Goal: Task Accomplishment & Management: Use online tool/utility

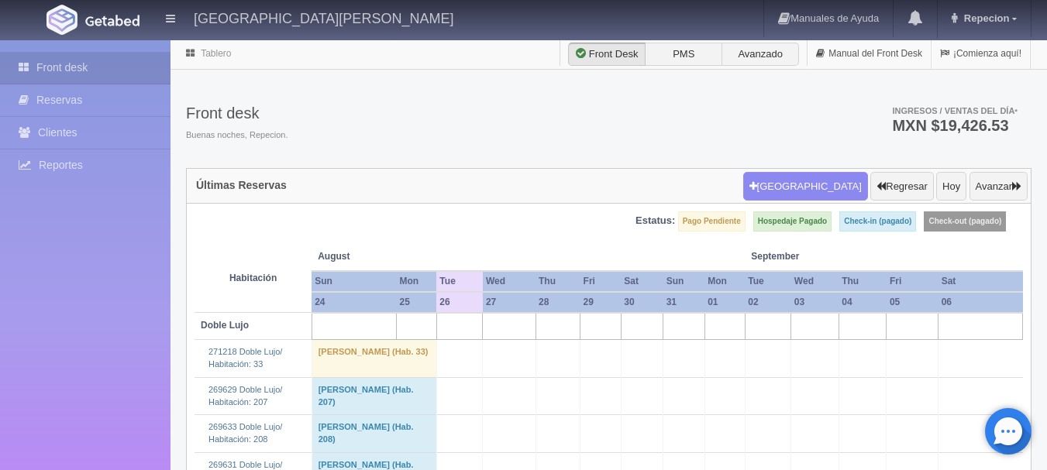
scroll to position [2015, 0]
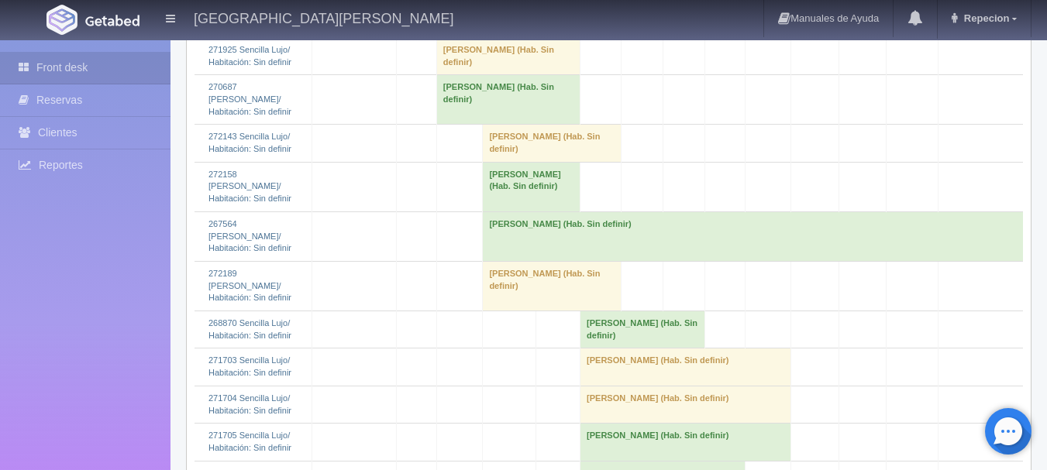
click at [469, 125] on td "[PERSON_NAME] (Hab. Sin definir)" at bounding box center [507, 100] width 143 height 50
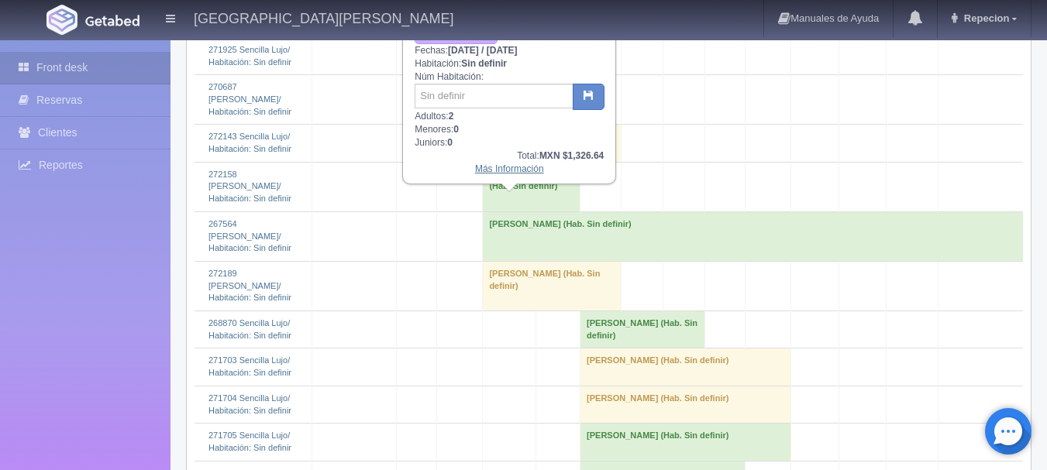
click at [500, 170] on link "Más Información" at bounding box center [509, 169] width 69 height 11
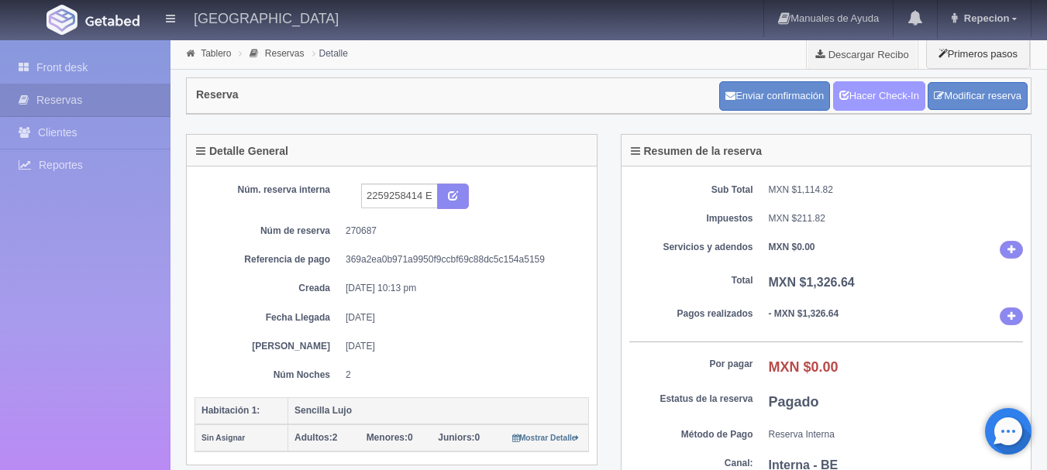
click at [864, 104] on link "Hacer Check-In" at bounding box center [879, 95] width 92 height 29
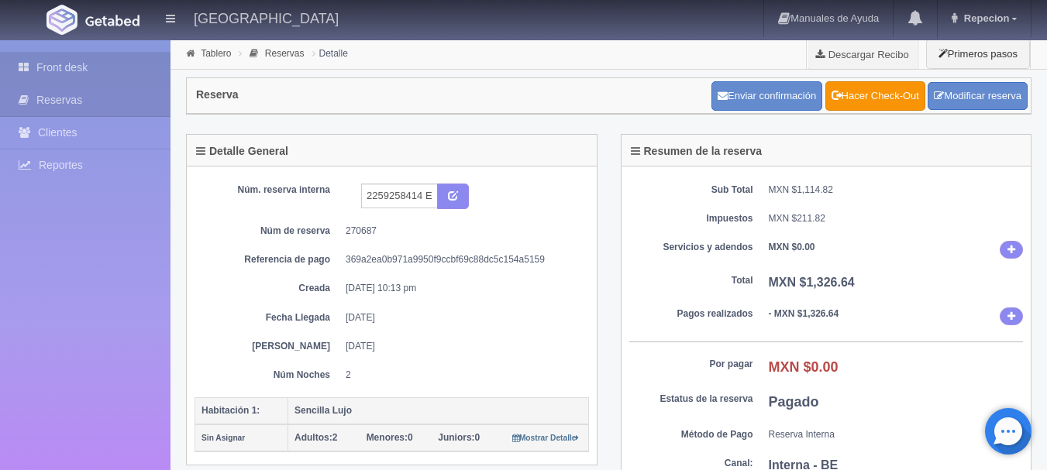
click at [73, 70] on link "Front desk" at bounding box center [85, 68] width 170 height 32
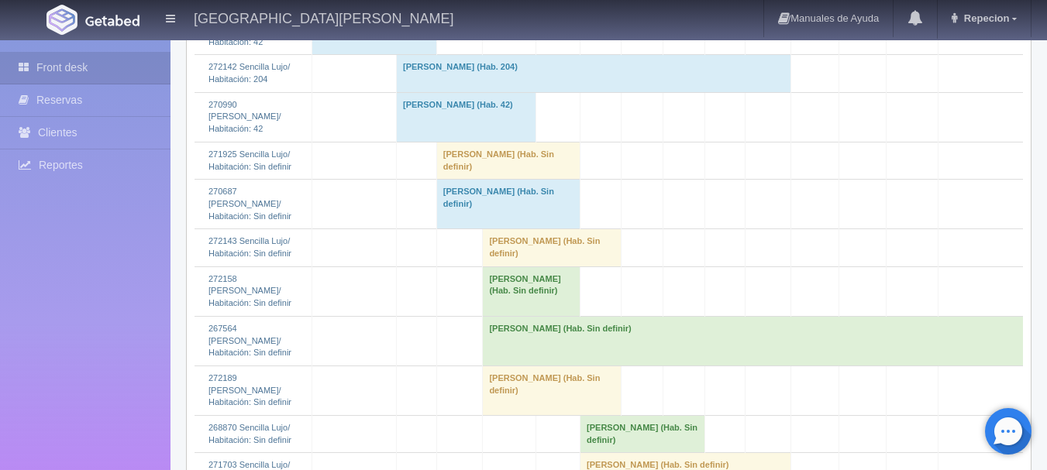
scroll to position [1937, 0]
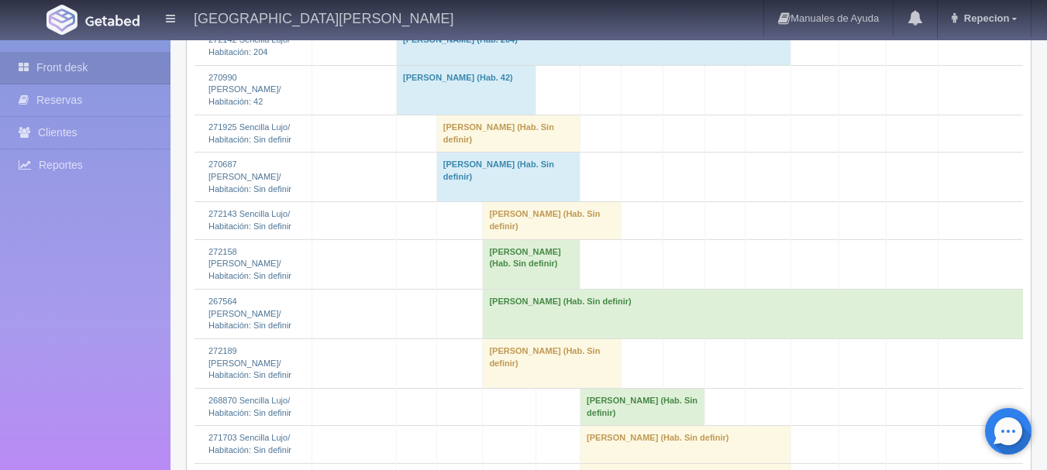
click at [473, 202] on td "[PERSON_NAME] (Hab. Sin definir)" at bounding box center [507, 178] width 143 height 50
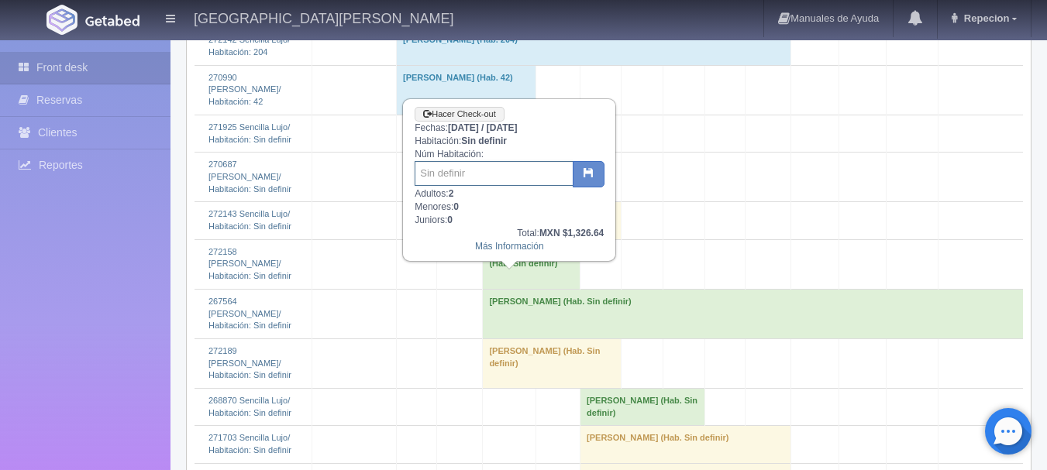
click at [473, 167] on input "text" at bounding box center [494, 173] width 159 height 25
type input "203"
click at [589, 165] on button "button" at bounding box center [589, 174] width 32 height 26
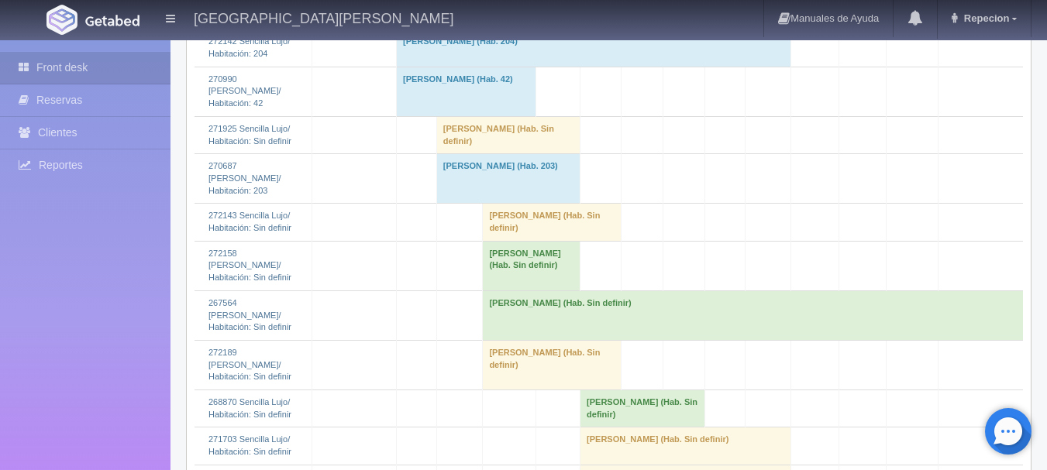
scroll to position [1937, 0]
click at [496, 152] on td "rodolfo rodriguez (Hab. Sin definir)" at bounding box center [507, 133] width 143 height 37
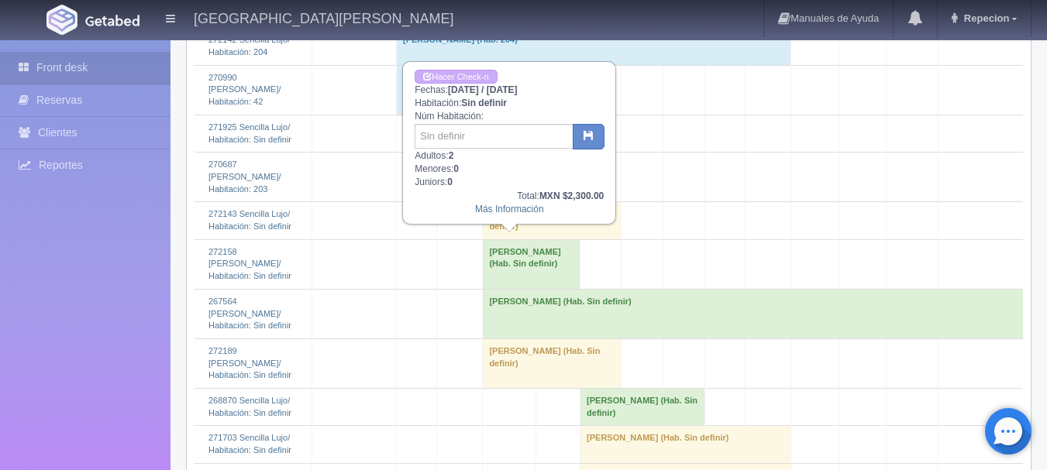
click at [496, 152] on td "[PERSON_NAME] (Hab. Sin definir)" at bounding box center [507, 133] width 143 height 37
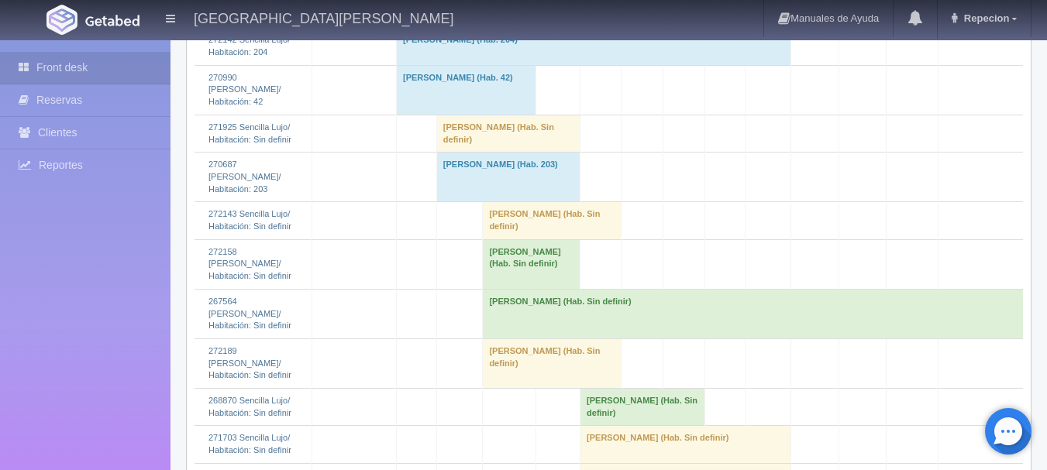
click at [501, 152] on td "[PERSON_NAME] (Hab. Sin definir)" at bounding box center [507, 133] width 143 height 37
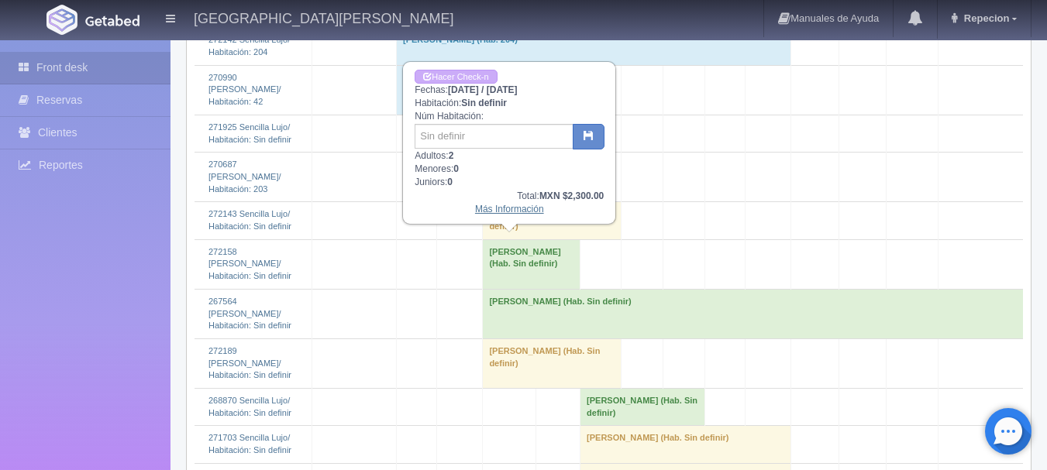
click at [510, 212] on link "Más Información" at bounding box center [509, 209] width 69 height 11
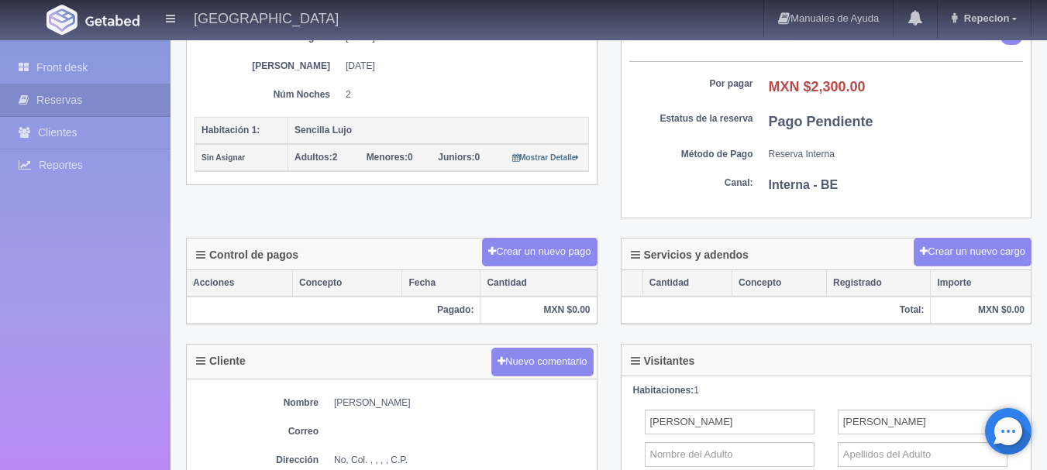
scroll to position [157, 0]
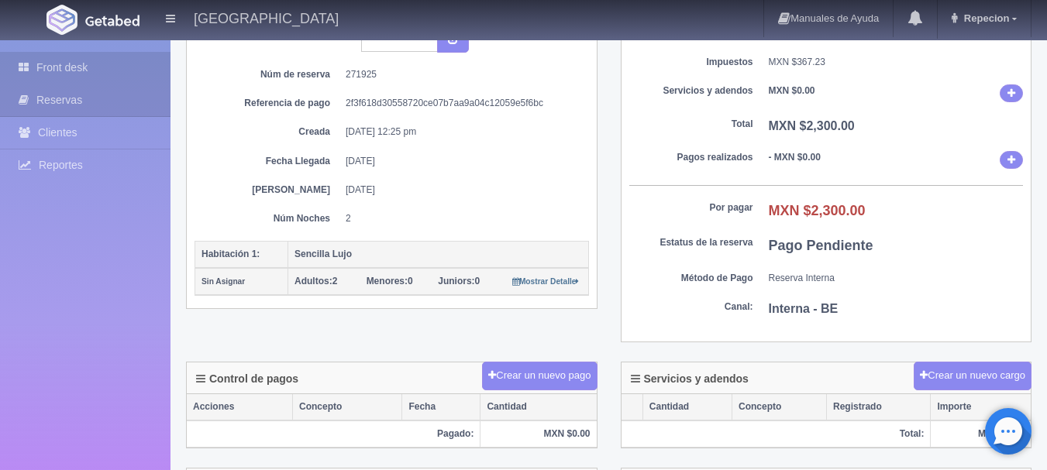
click at [33, 58] on link "Front desk" at bounding box center [85, 68] width 170 height 32
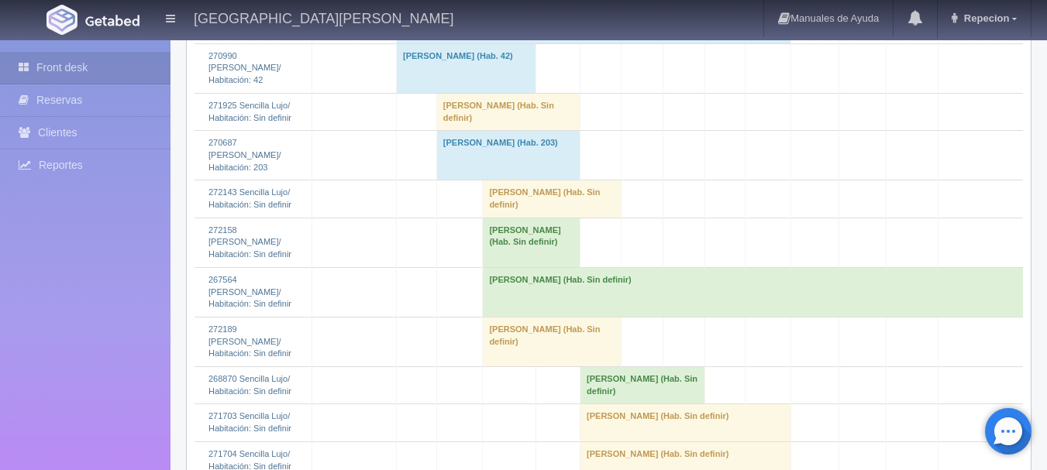
scroll to position [2015, 0]
